Goal: Find specific page/section: Find specific page/section

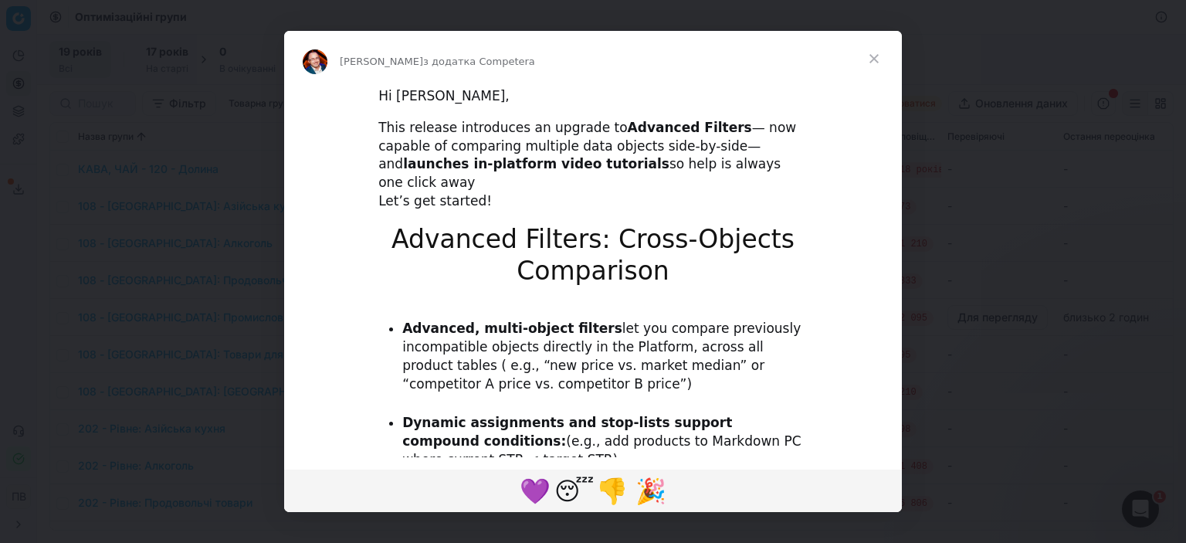
click at [872, 59] on span "Закрити" at bounding box center [874, 59] width 56 height 56
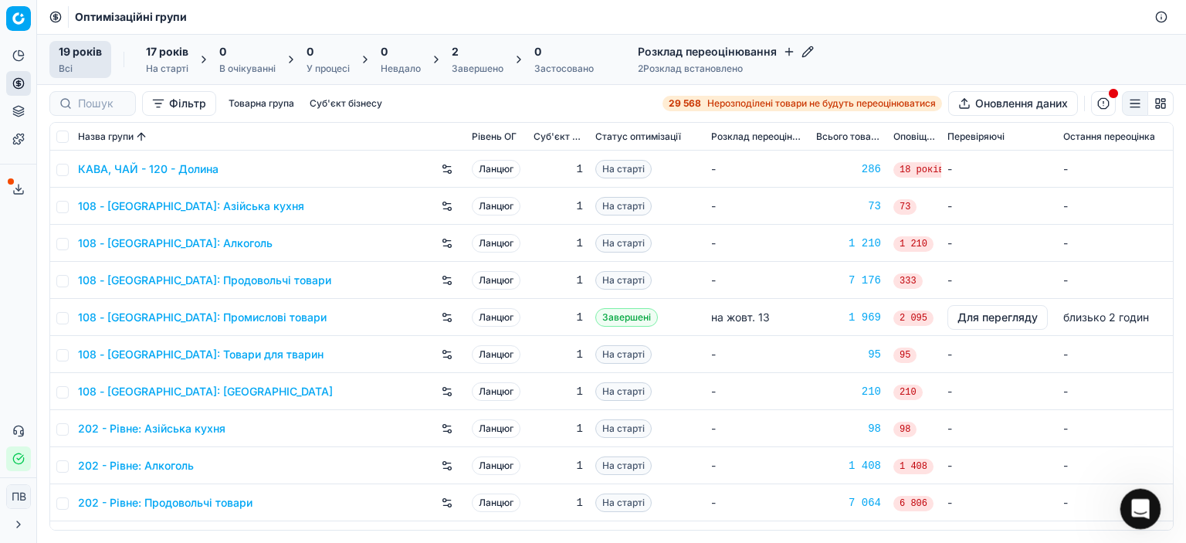
click at [1136, 511] on icon "Відкрити програму для спілкування Intercom" at bounding box center [1137, 506] width 25 height 25
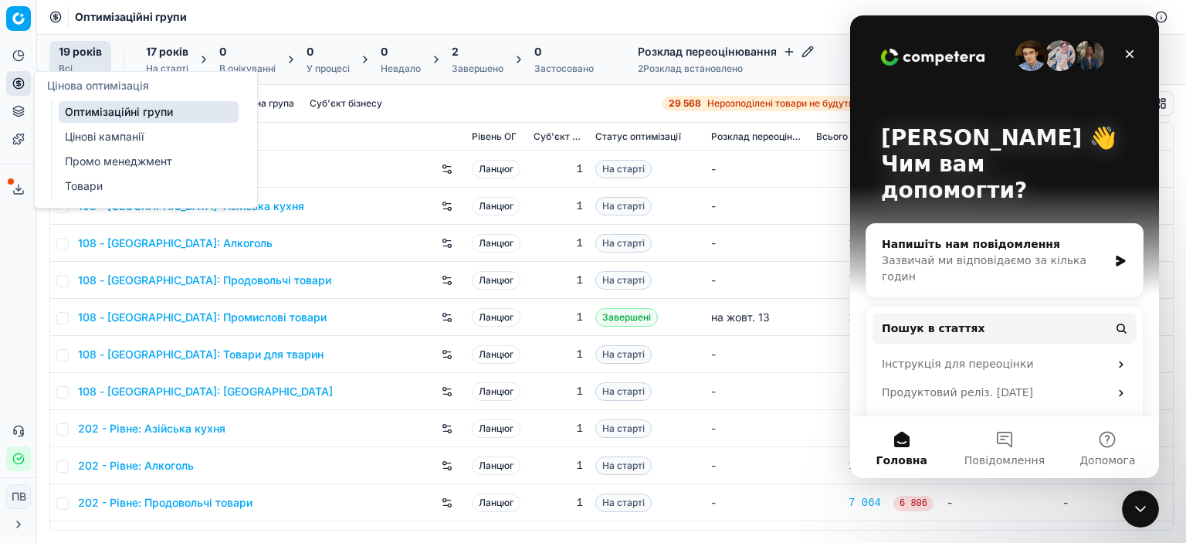
click at [22, 86] on icon at bounding box center [18, 83] width 12 height 12
click at [90, 138] on font "Цінові кампанії" at bounding box center [104, 136] width 79 height 13
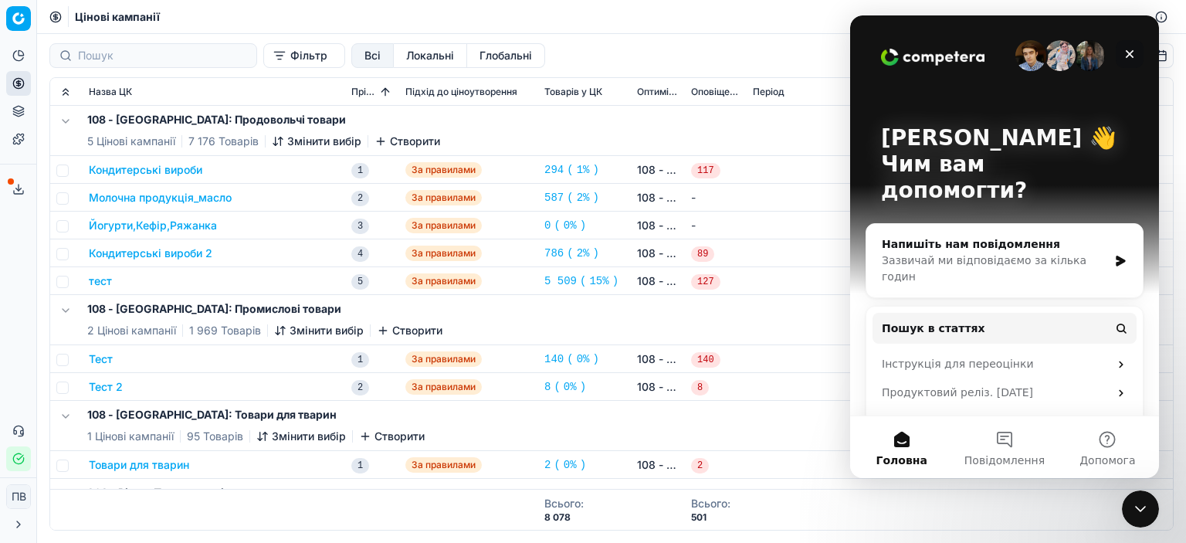
click at [1132, 58] on icon "Закрити" at bounding box center [1129, 54] width 12 height 12
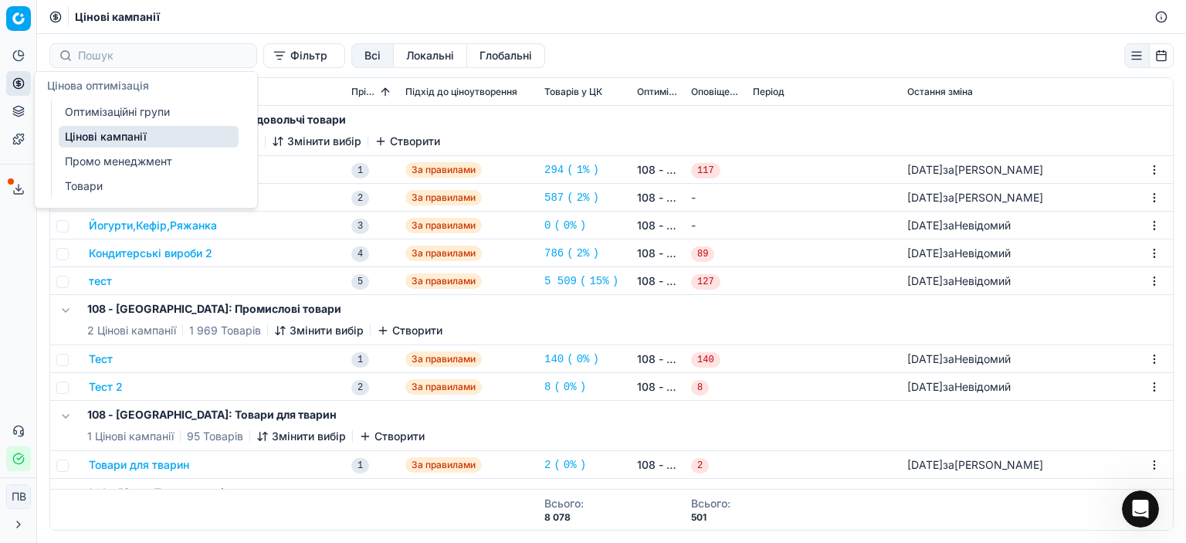
click at [105, 110] on font "Оптимізаційні групи" at bounding box center [117, 111] width 105 height 13
